Goal: Task Accomplishment & Management: Manage account settings

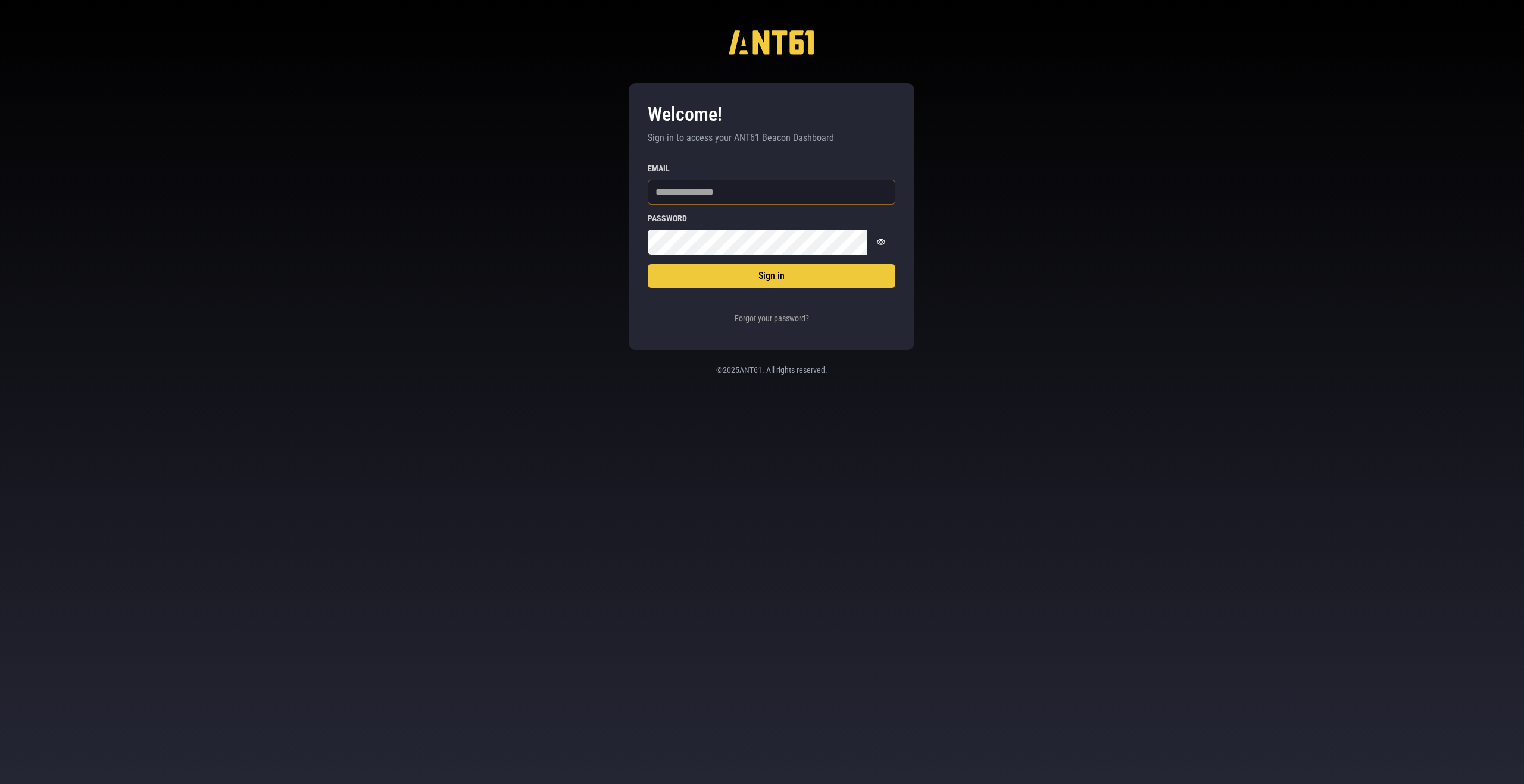
click at [778, 194] on input "Email" at bounding box center [771, 192] width 248 height 25
type input "**********"
click at [745, 274] on button "Sign in" at bounding box center [771, 275] width 248 height 24
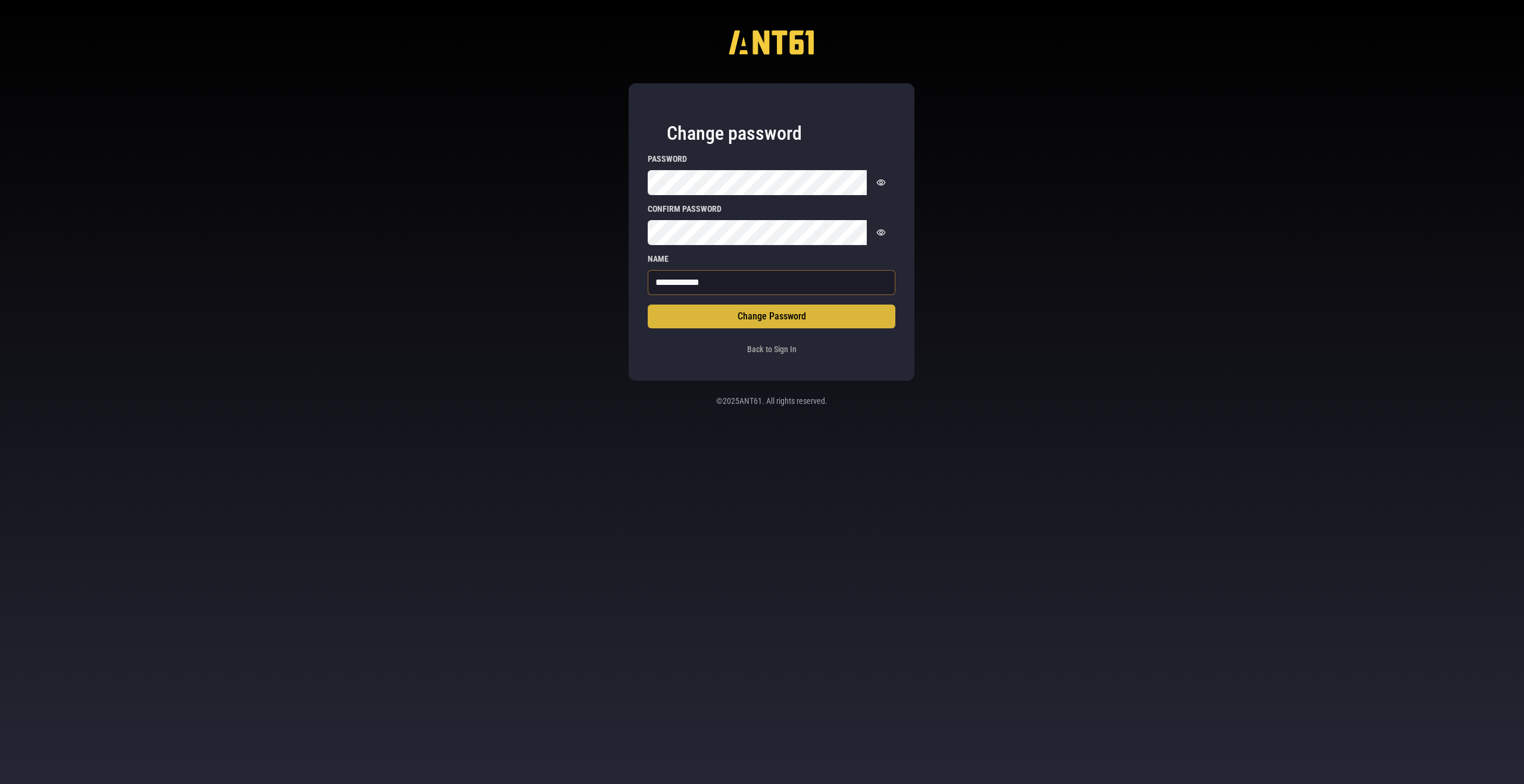
type input "**********"
click at [726, 319] on button "Change Password" at bounding box center [771, 316] width 248 height 24
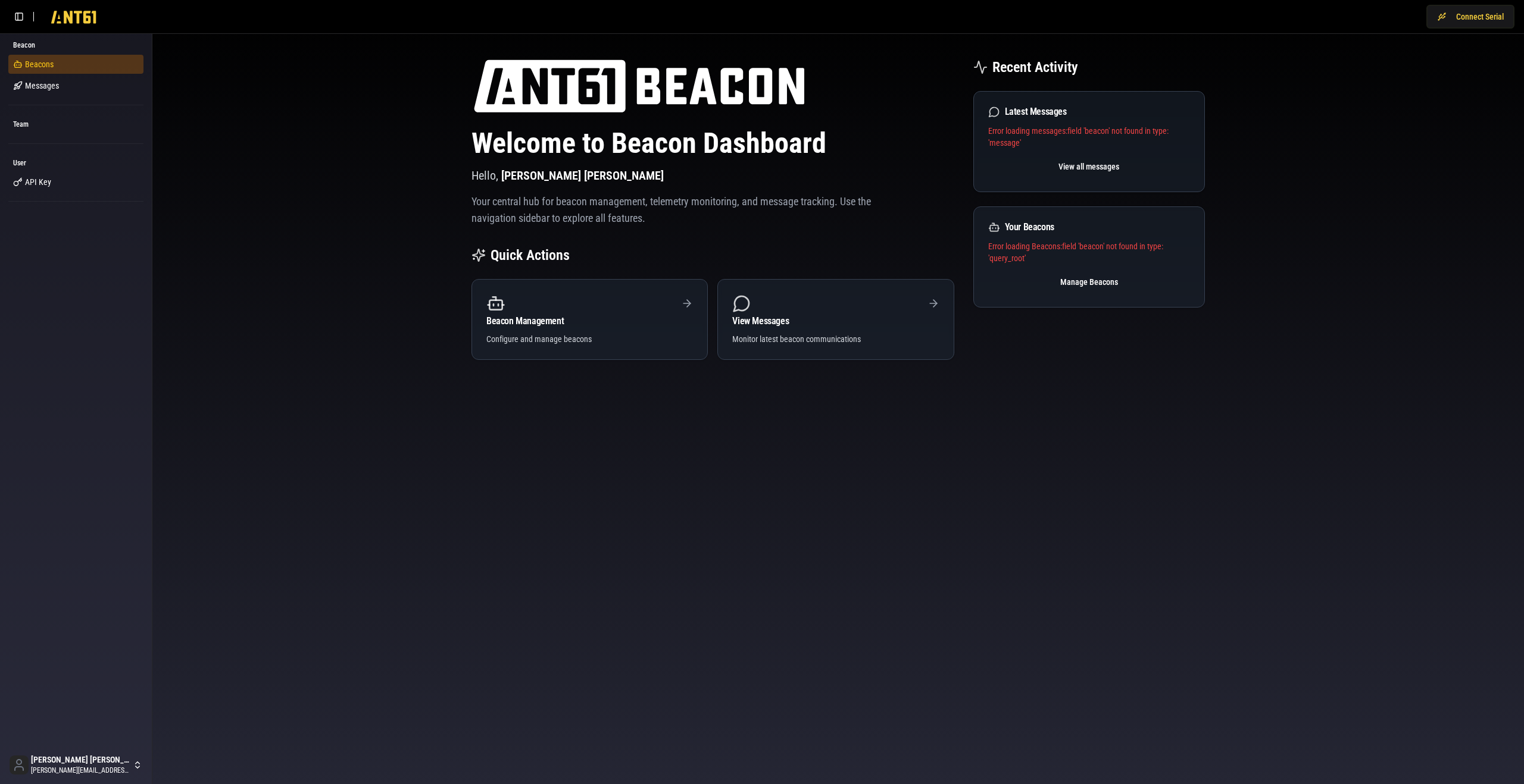
click at [89, 63] on link "Beacons" at bounding box center [76, 64] width 135 height 19
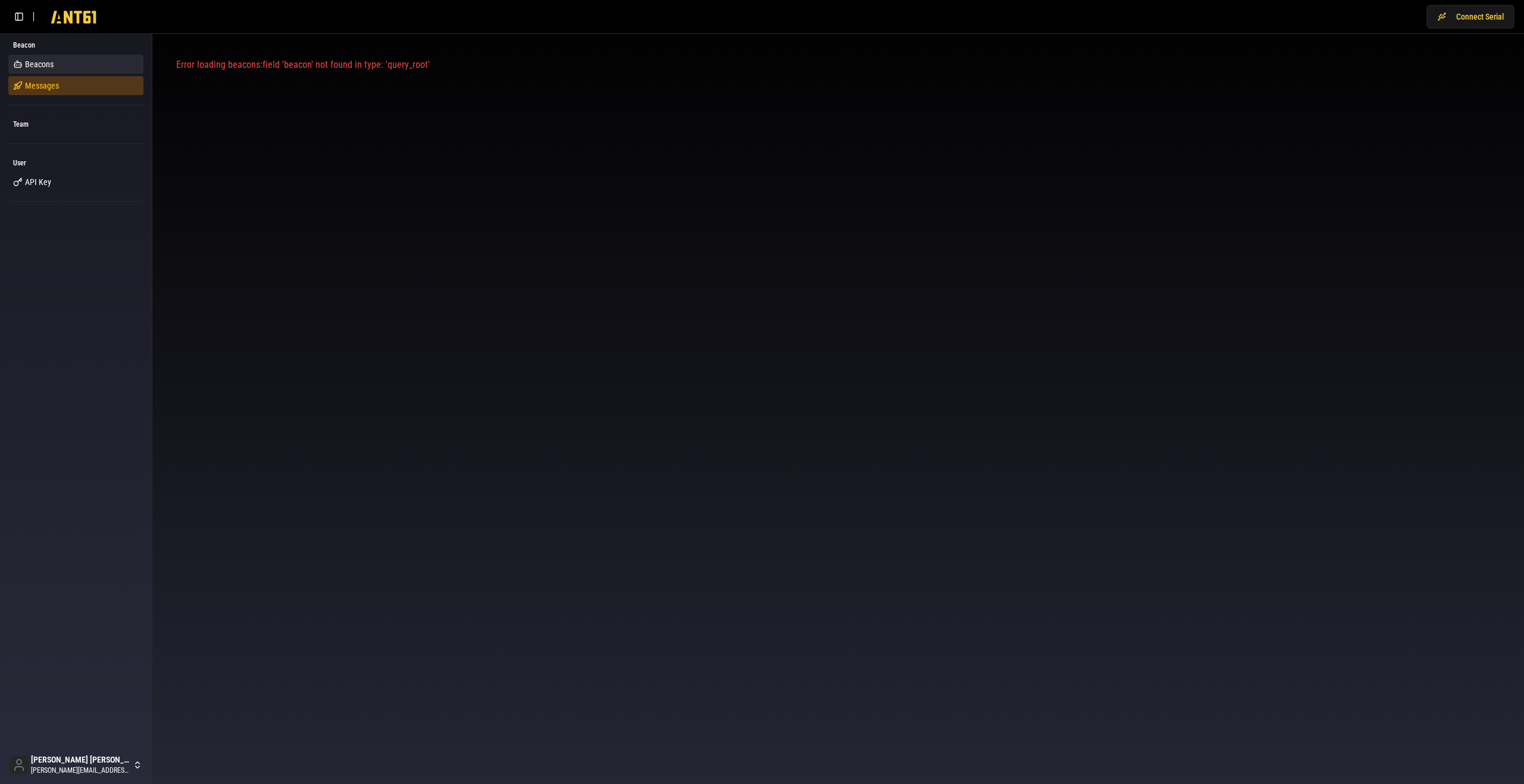
click at [72, 82] on link "Messages" at bounding box center [76, 86] width 135 height 19
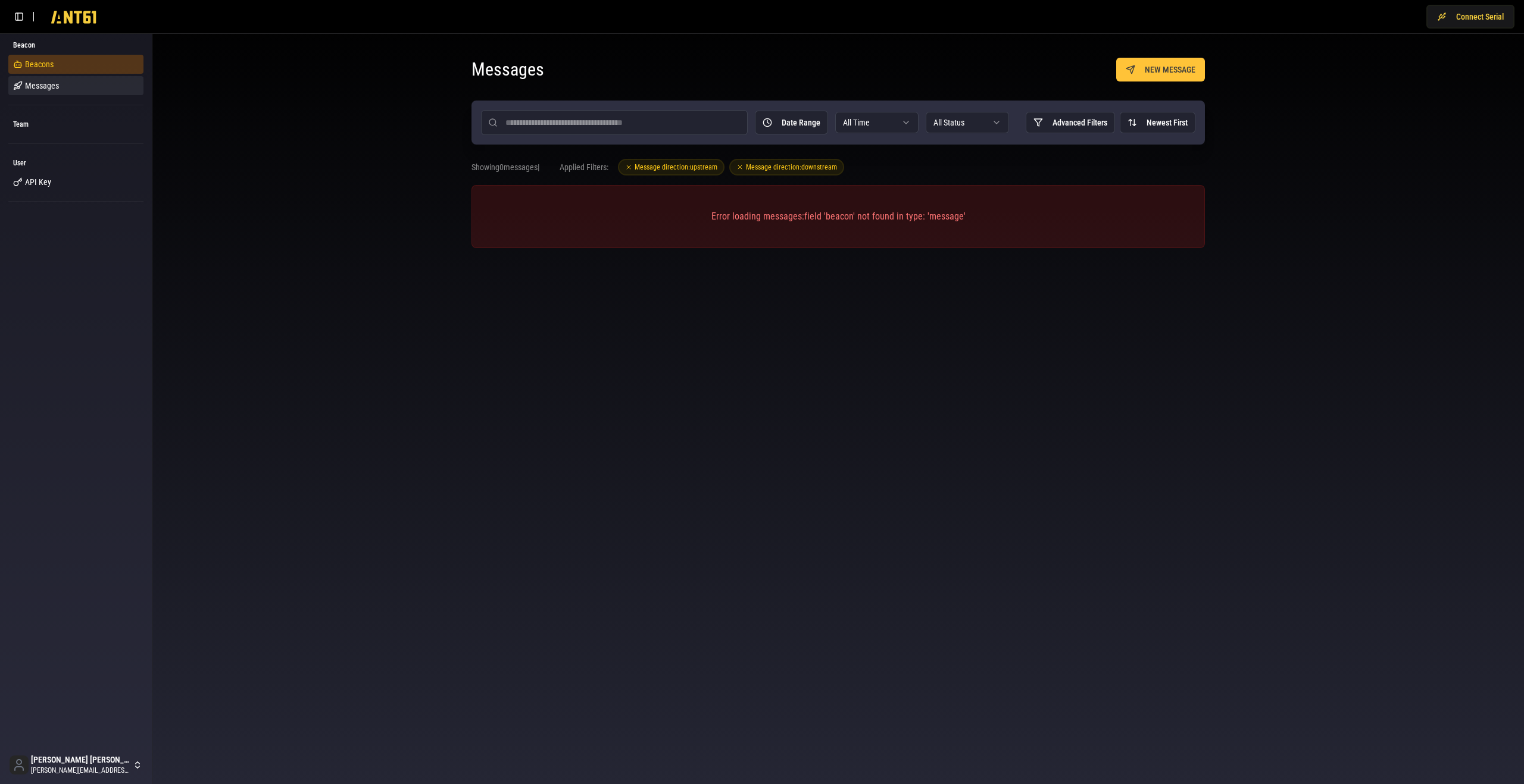
click at [80, 64] on link "Beacons" at bounding box center [76, 64] width 135 height 19
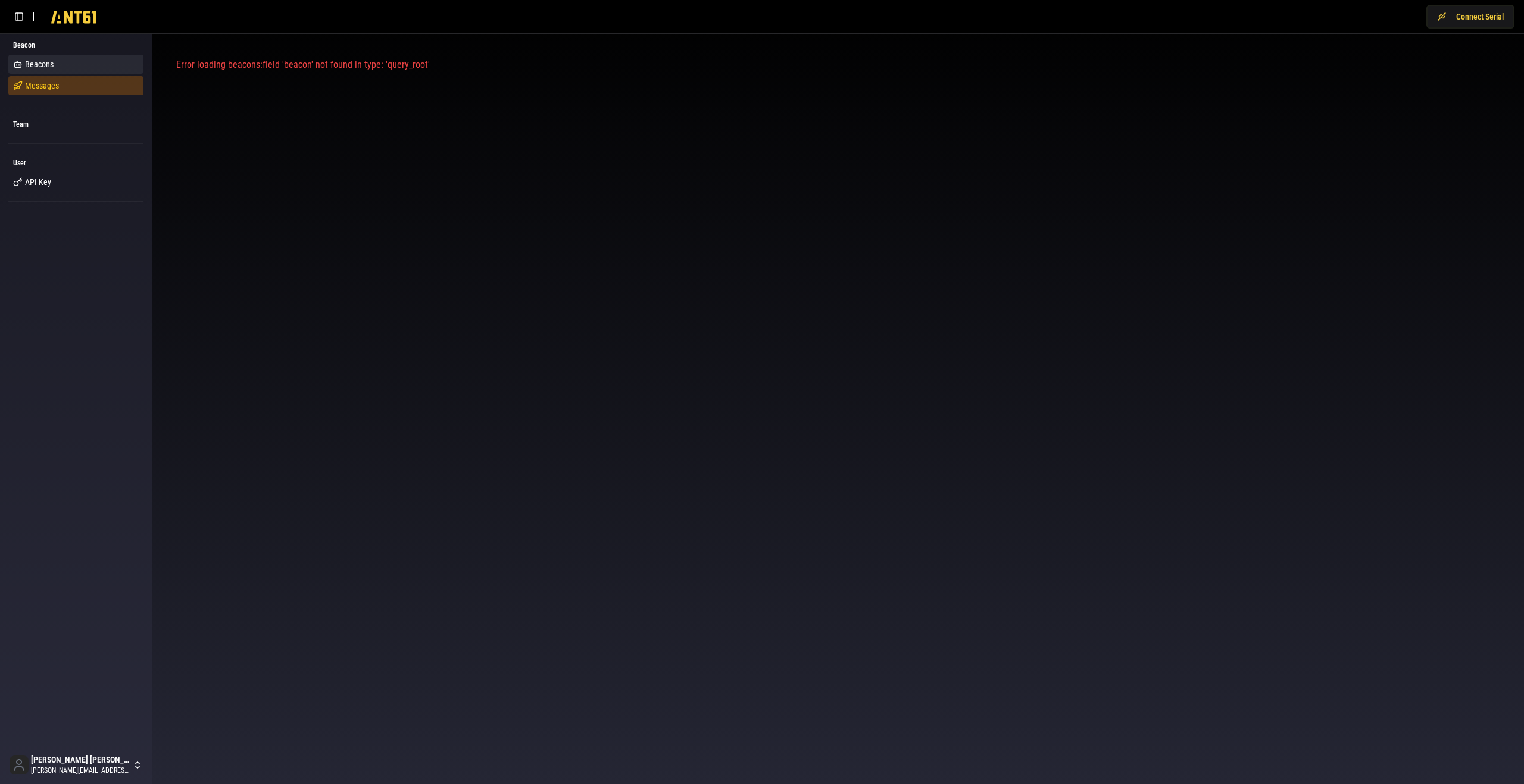
click at [72, 86] on link "Messages" at bounding box center [76, 86] width 135 height 19
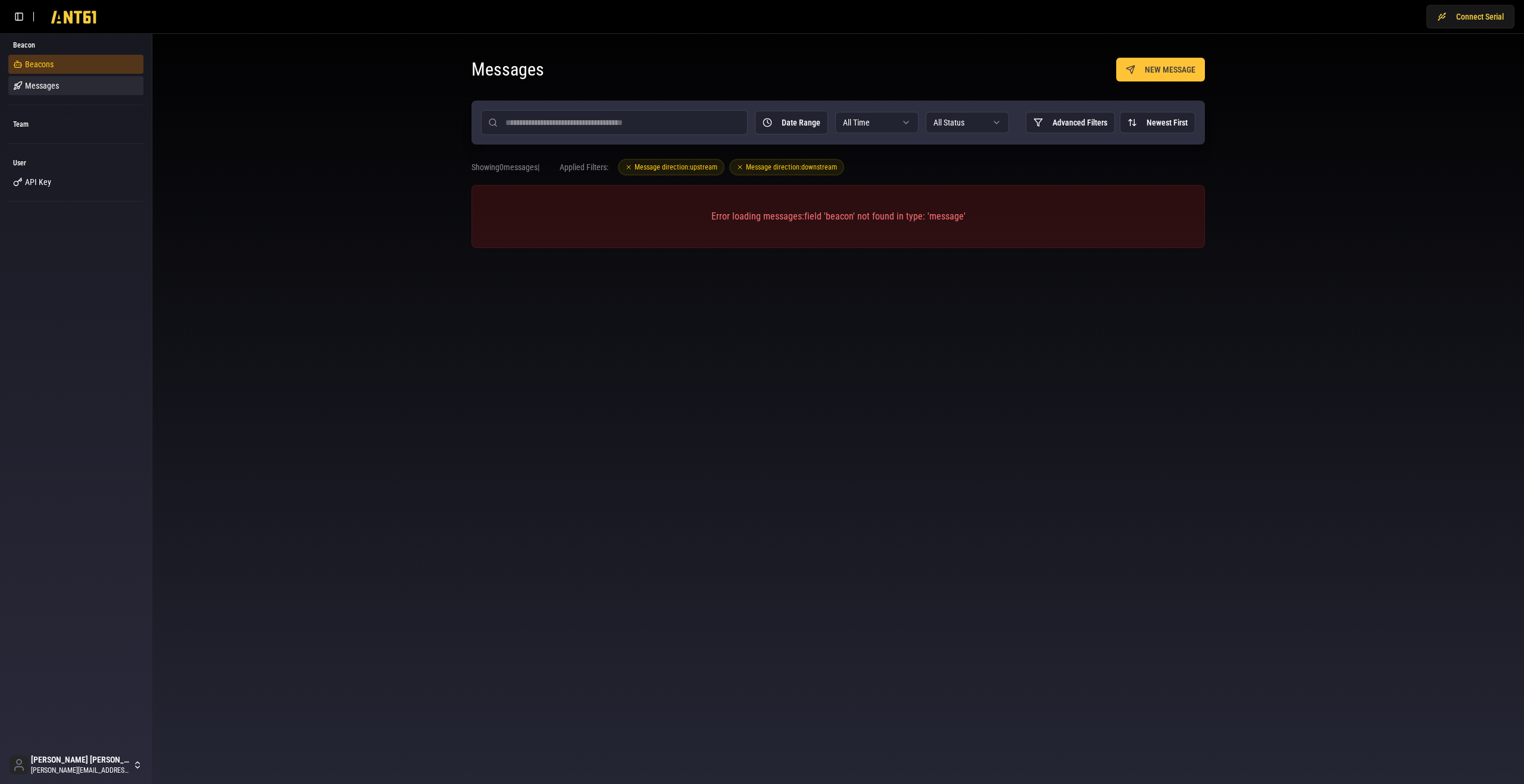
click at [76, 68] on link "Beacons" at bounding box center [76, 64] width 135 height 19
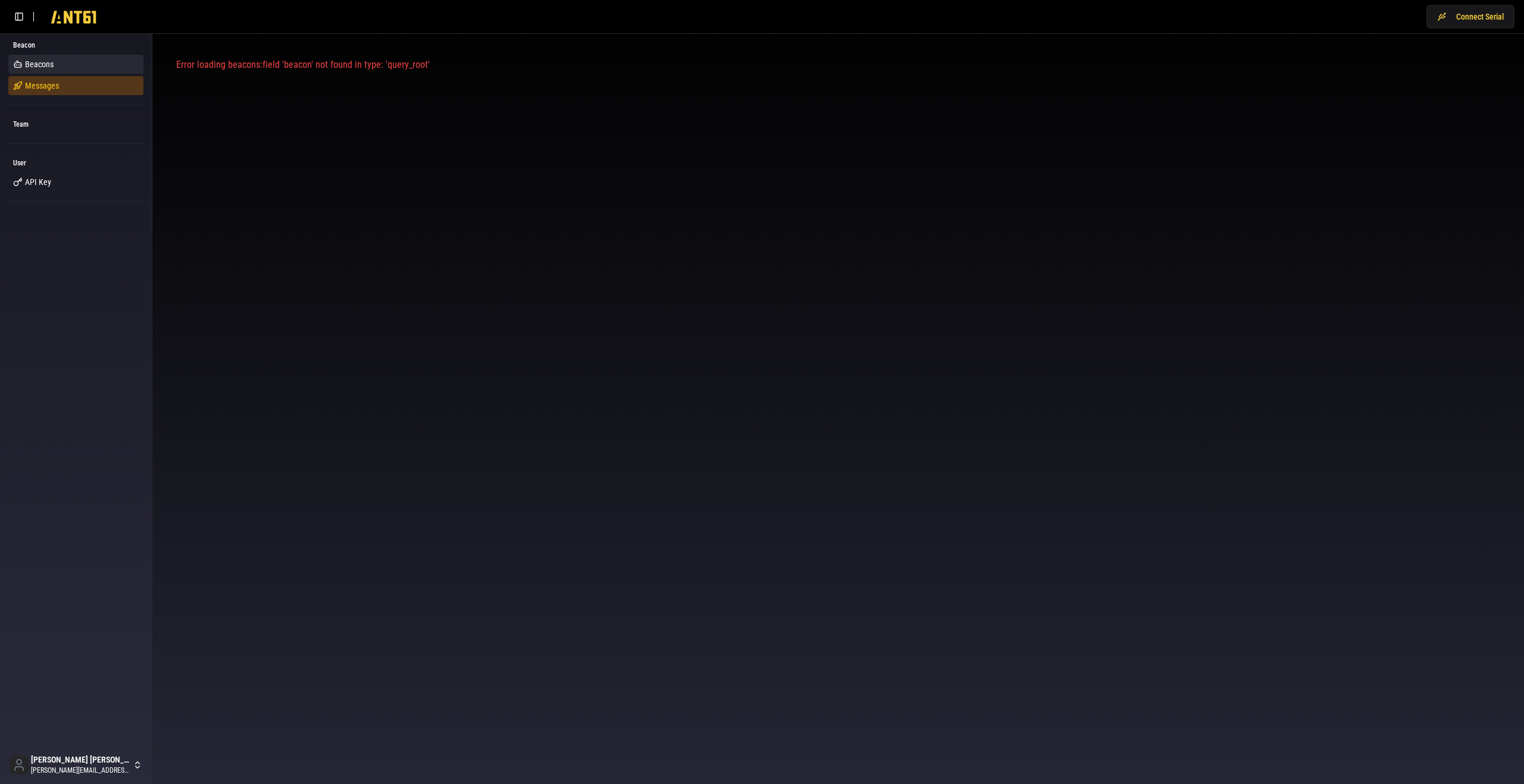
click at [70, 87] on link "Messages" at bounding box center [76, 86] width 135 height 19
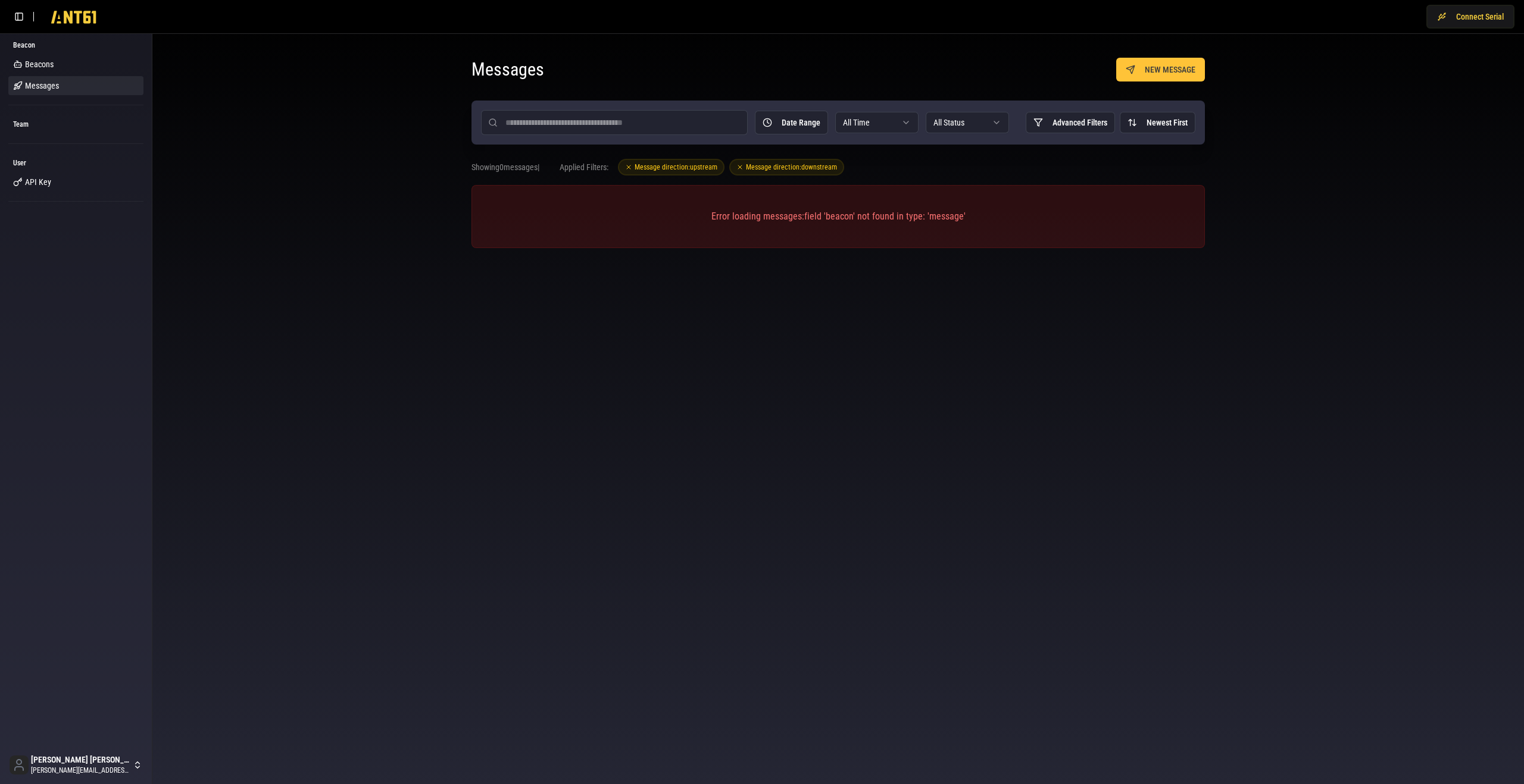
click at [49, 137] on div "Team" at bounding box center [76, 130] width 140 height 34
click at [61, 185] on link "API Key" at bounding box center [76, 182] width 135 height 19
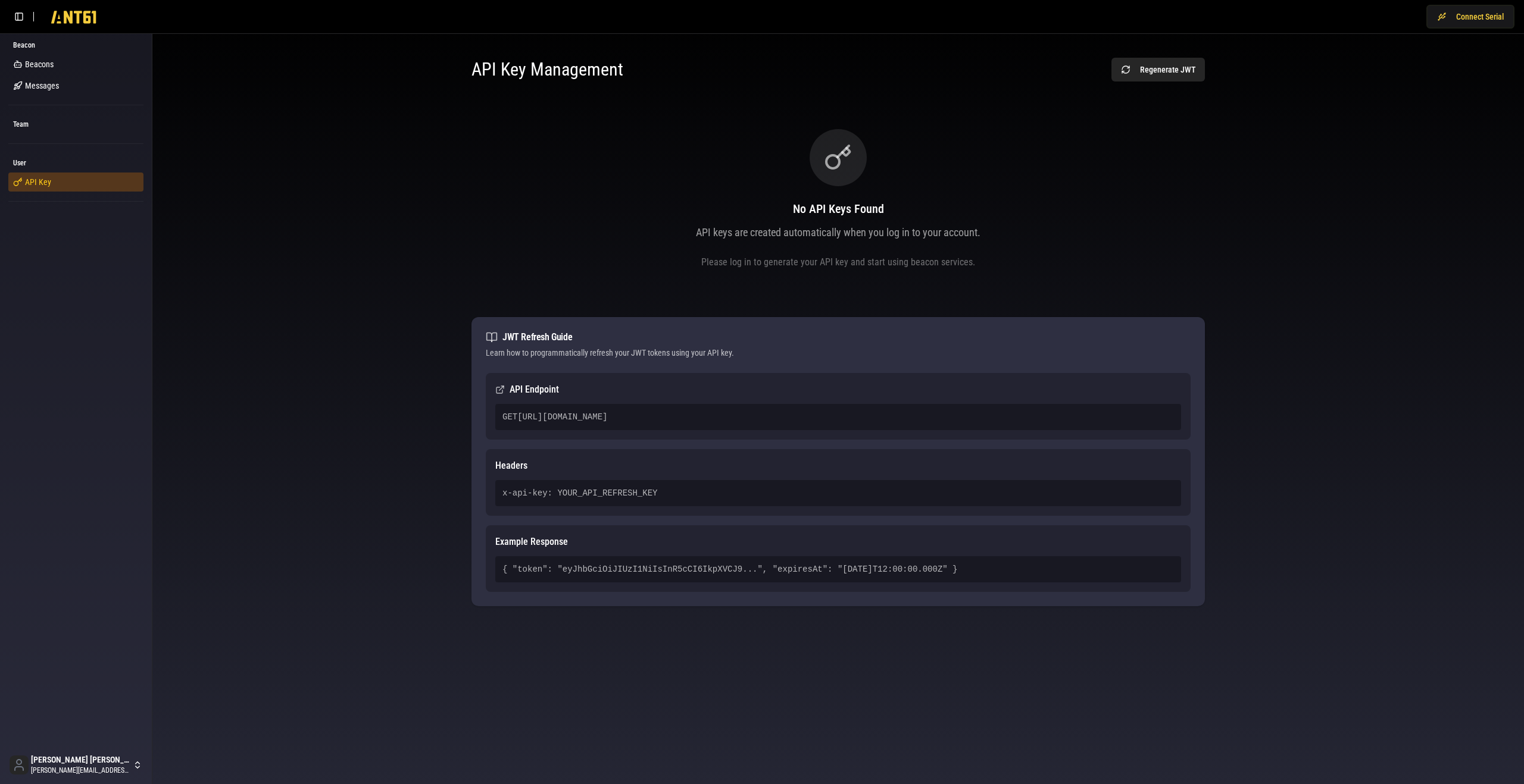
click at [63, 184] on link "API Key" at bounding box center [76, 182] width 135 height 19
click at [1133, 68] on button "Regenerate JWT" at bounding box center [1158, 69] width 93 height 24
click at [53, 66] on span "Beacons" at bounding box center [39, 64] width 29 height 12
